Goal: Communication & Community: Participate in discussion

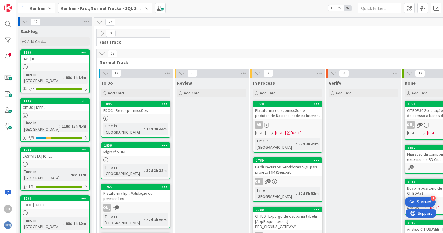
click at [143, 7] on div "Kanban - Fast/Normal Tracks - SQL SERVER" at bounding box center [105, 8] width 94 height 10
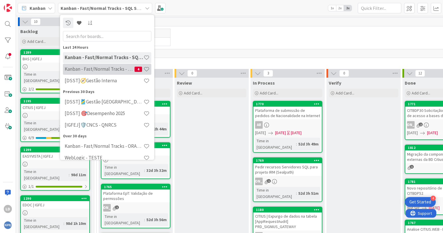
click at [122, 66] on h4 "Kanban - Fast/Normal Tracks - ORACLE TEAM | IGFEJ" at bounding box center [100, 69] width 70 height 6
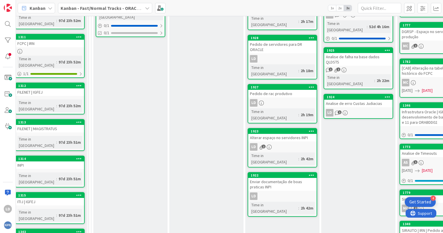
scroll to position [203, 9]
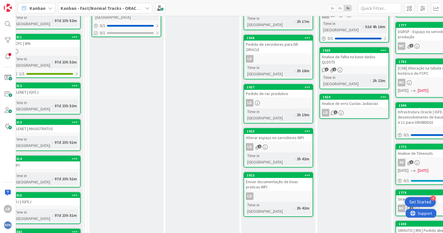
click at [349, 100] on div "Analise de erro Custas Judiacias" at bounding box center [354, 104] width 68 height 8
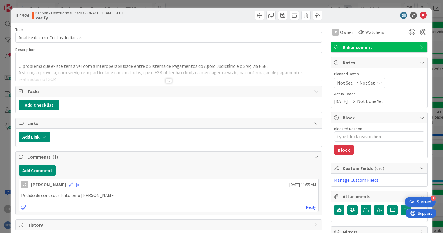
type textarea "x"
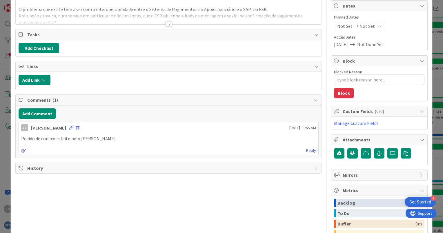
scroll to position [58, 0]
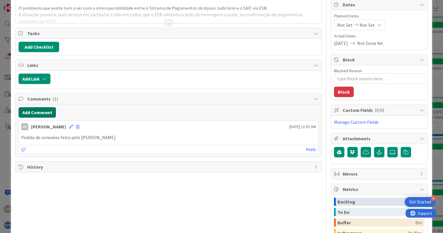
click at [41, 110] on button "Add Comment" at bounding box center [37, 112] width 37 height 10
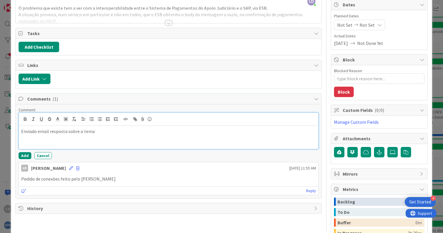
click at [107, 132] on p "Enviado email resposta sobre o tema" at bounding box center [168, 131] width 295 height 7
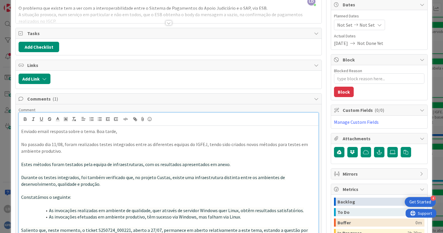
scroll to position [70, 0]
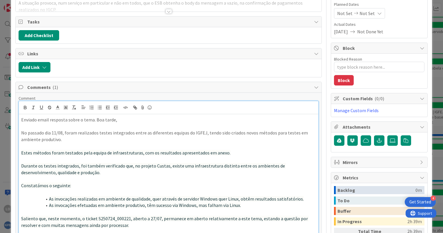
click at [93, 117] on p "Enviado email resposta sobre o tema. Boa tarde," at bounding box center [168, 120] width 295 height 7
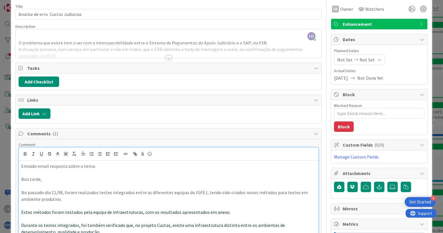
scroll to position [0, 0]
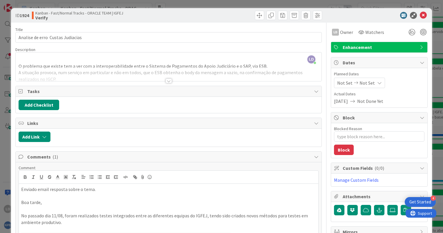
click at [226, 149] on div "Title 33 / 128 Analise de erro Custas Judiacias Description LD [PERSON_NAME] ju…" at bounding box center [168, 204] width 306 height 362
click at [420, 15] on icon at bounding box center [423, 15] width 7 height 7
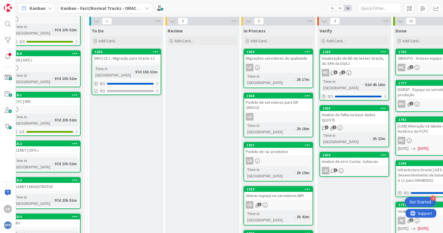
click at [356, 158] on div "Analise de erro Custas Judiacias" at bounding box center [354, 162] width 68 height 8
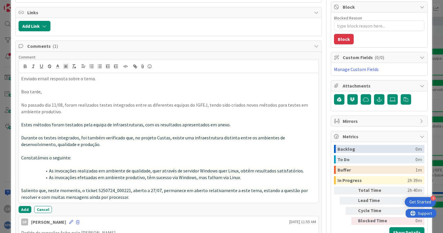
scroll to position [77, 0]
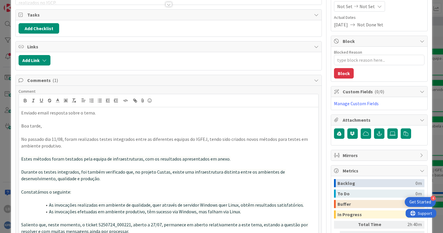
type textarea "x"
click at [107, 113] on p "Enviado email resposta sobre o tema." at bounding box center [168, 113] width 295 height 7
click at [279, 79] on span "Comments ( 1 )" at bounding box center [169, 80] width 284 height 7
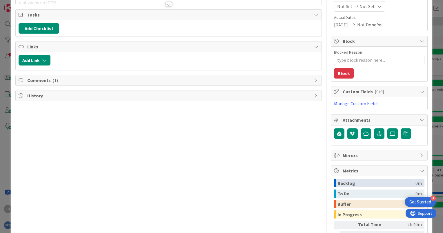
click at [209, 81] on span "Comments ( 1 )" at bounding box center [169, 80] width 284 height 7
type textarea "x"
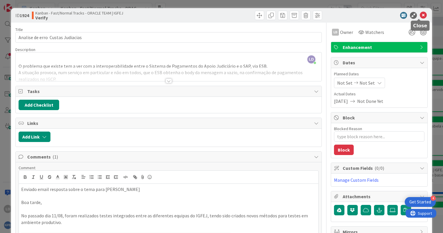
click at [420, 15] on icon at bounding box center [423, 15] width 7 height 7
